Goal: Task Accomplishment & Management: Manage account settings

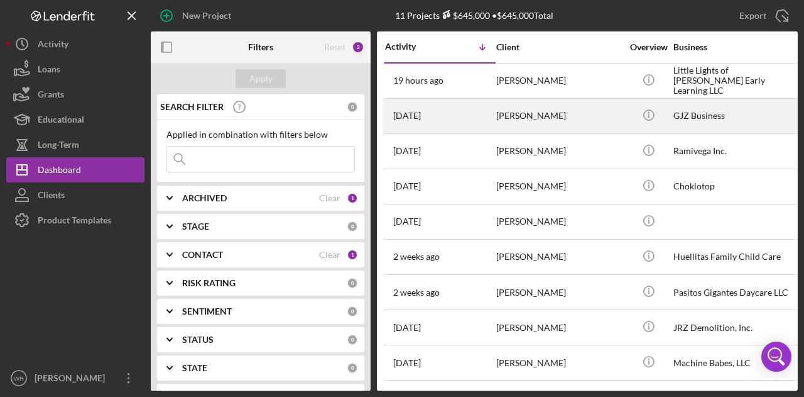
click at [522, 99] on div "[PERSON_NAME]" at bounding box center [559, 115] width 126 height 33
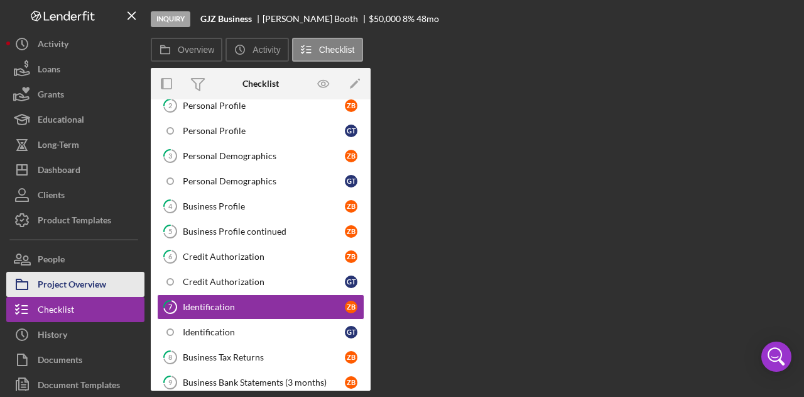
scroll to position [173, 0]
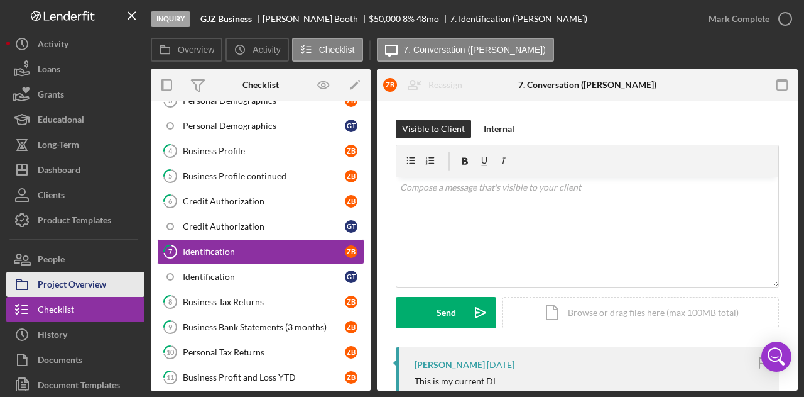
click at [98, 288] on div "Project Overview" at bounding box center [72, 285] width 68 height 28
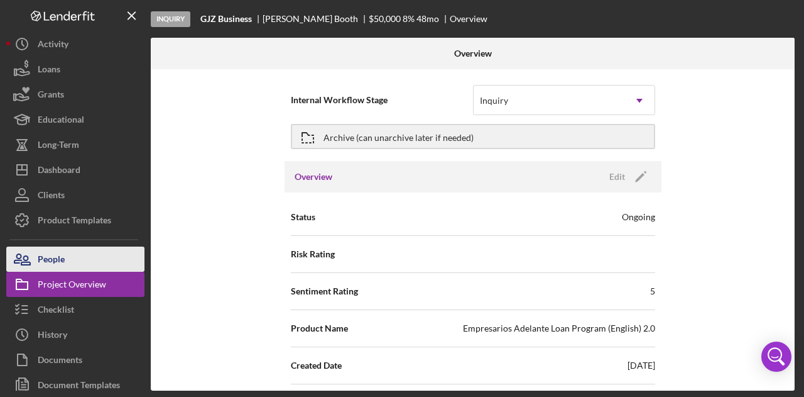
click at [107, 266] on button "People" at bounding box center [75, 258] width 138 height 25
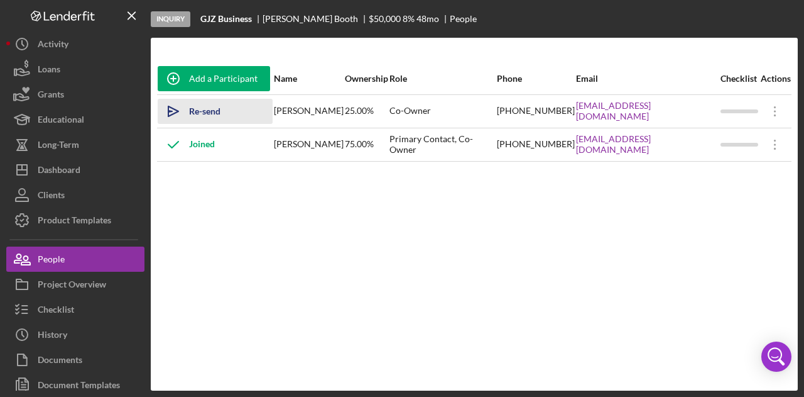
click at [223, 109] on div "Re-send Invitation" at bounding box center [224, 111] width 71 height 25
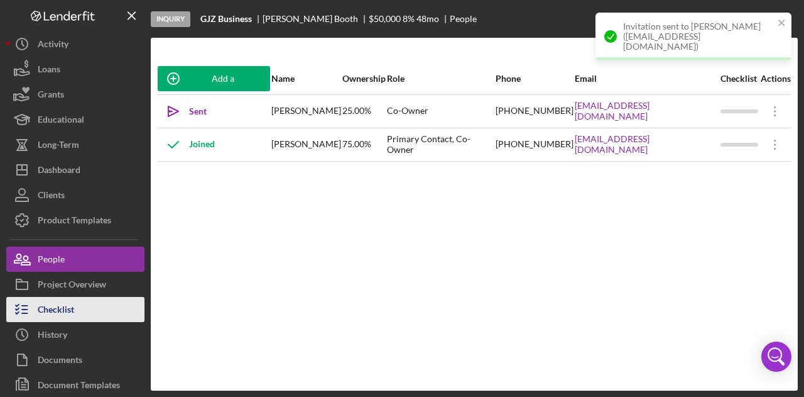
click at [75, 306] on button "Checklist" at bounding box center [75, 309] width 138 height 25
